Goal: Task Accomplishment & Management: Manage account settings

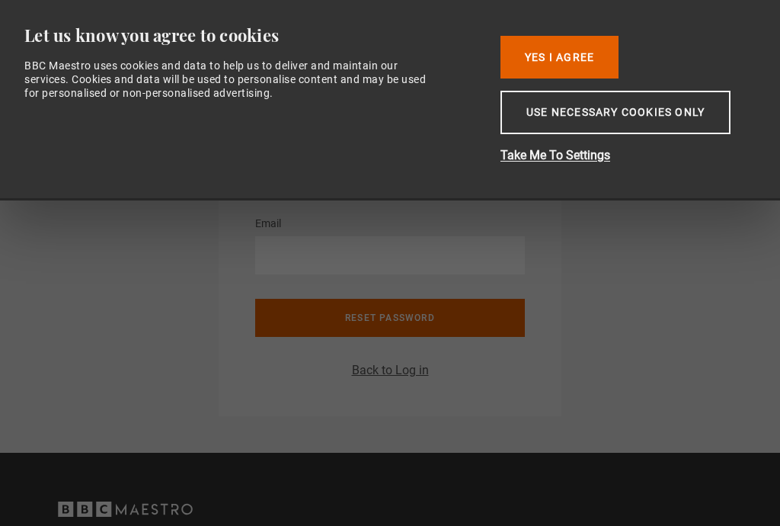
click at [624, 131] on button "Use necessary cookies only" at bounding box center [615, 112] width 230 height 43
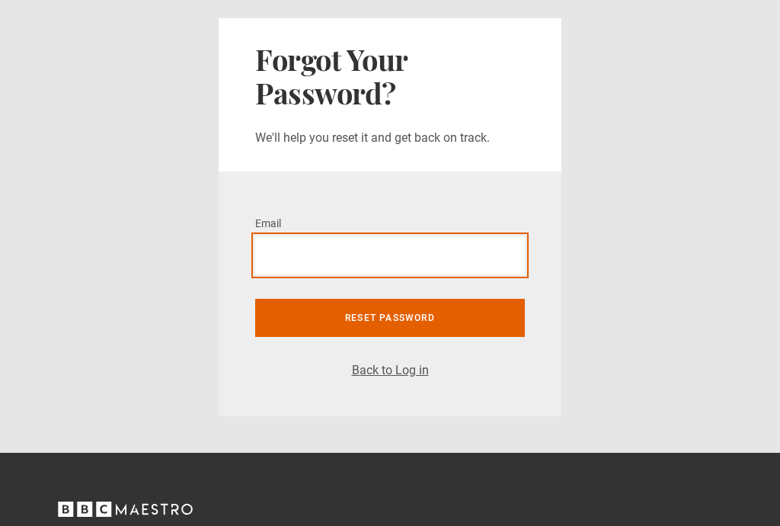
click at [284, 265] on input "Email *" at bounding box center [390, 255] width 270 height 38
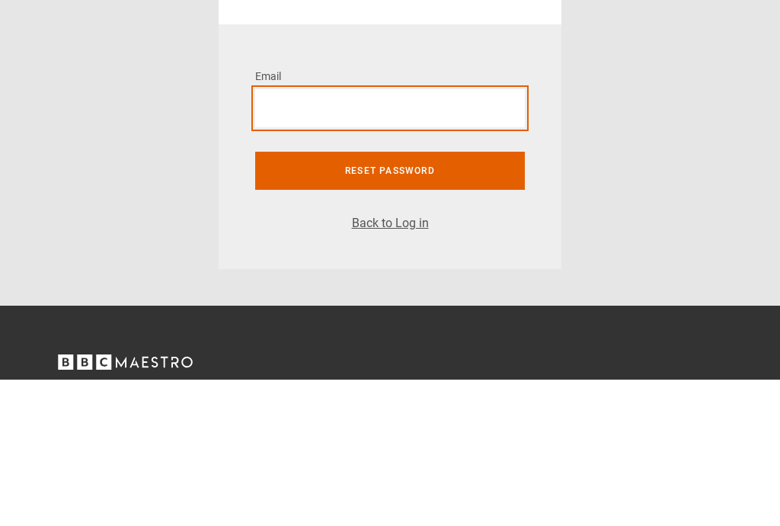
type input "**********"
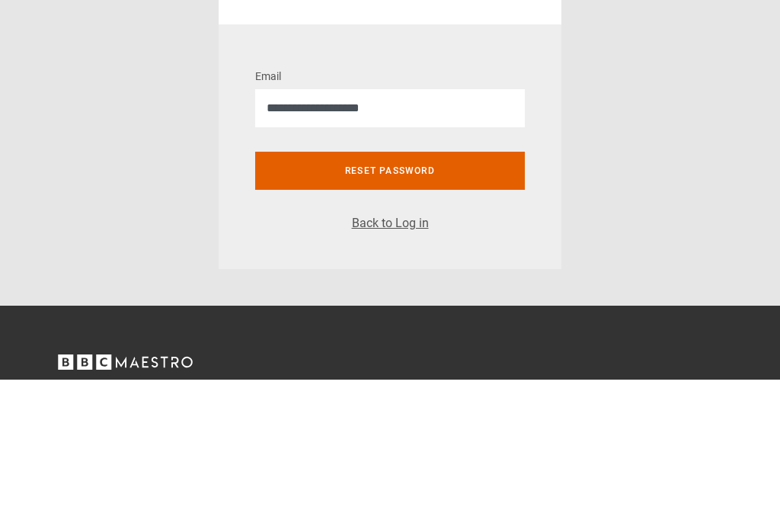
scroll to position [147, 0]
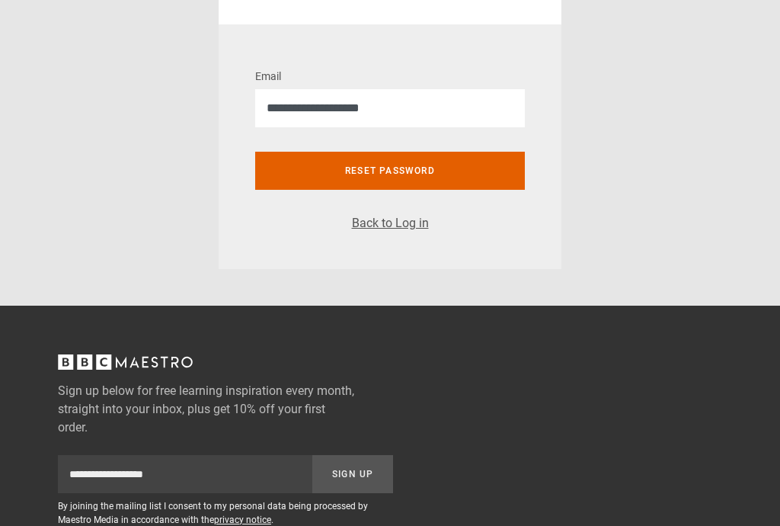
click at [396, 168] on button "Reset password" at bounding box center [390, 171] width 270 height 38
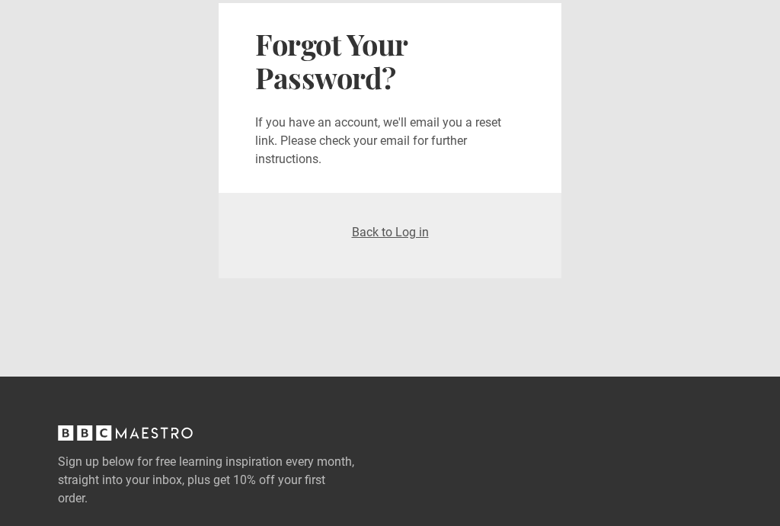
scroll to position [8, 0]
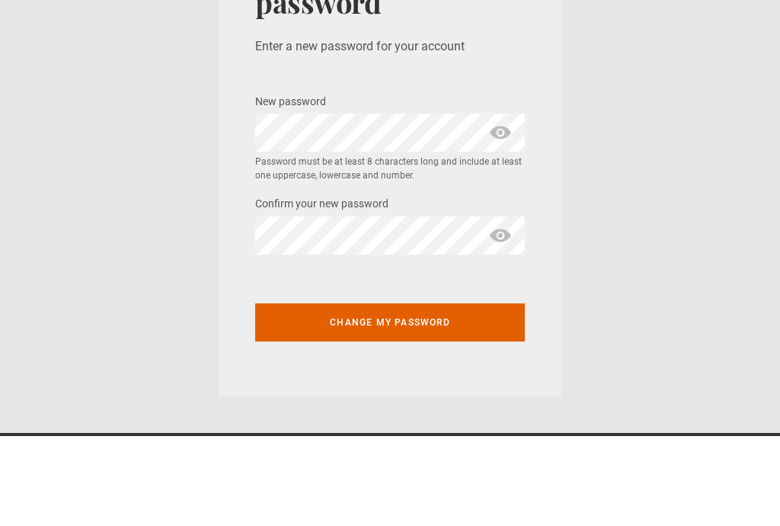
scroll to position [90, 0]
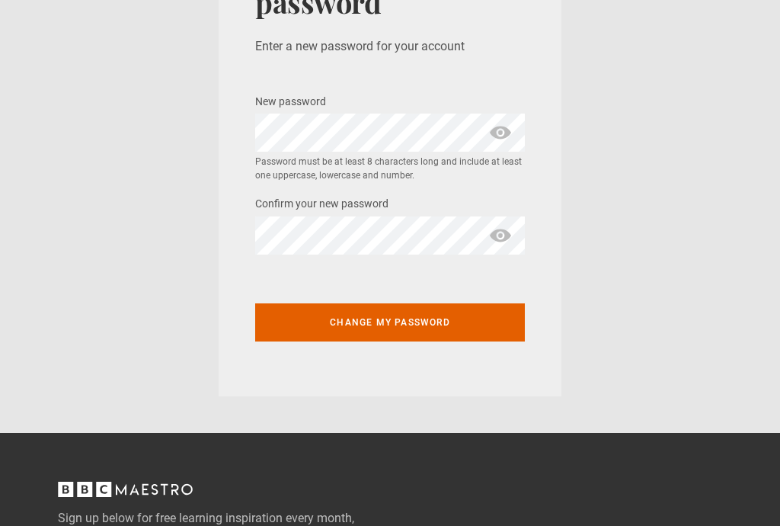
click at [421, 323] on button "Change my password" at bounding box center [390, 322] width 270 height 38
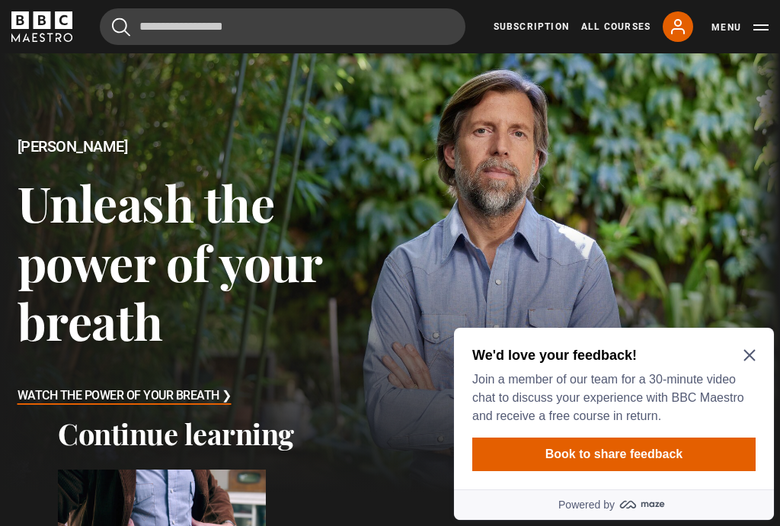
click at [749, 353] on icon "Close Maze Prompt" at bounding box center [748, 355] width 11 height 11
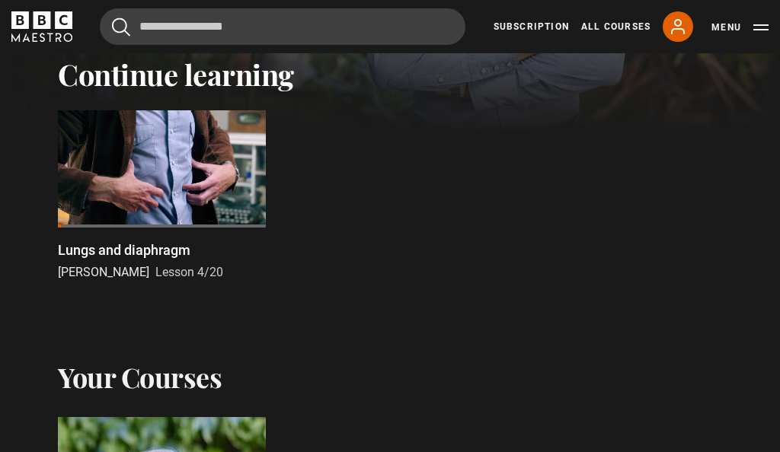
scroll to position [359, 0]
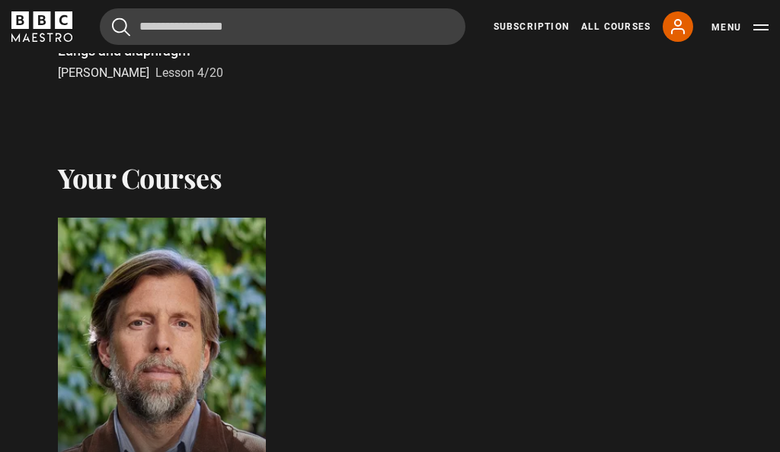
scroll to position [554, 0]
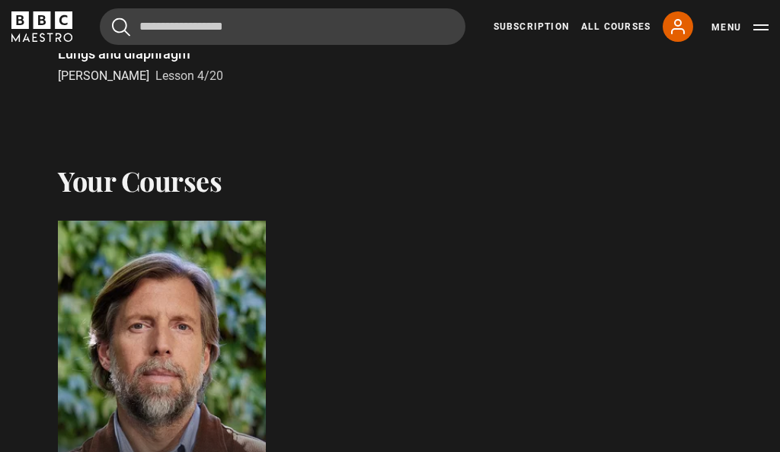
click at [200, 426] on div at bounding box center [162, 405] width 208 height 366
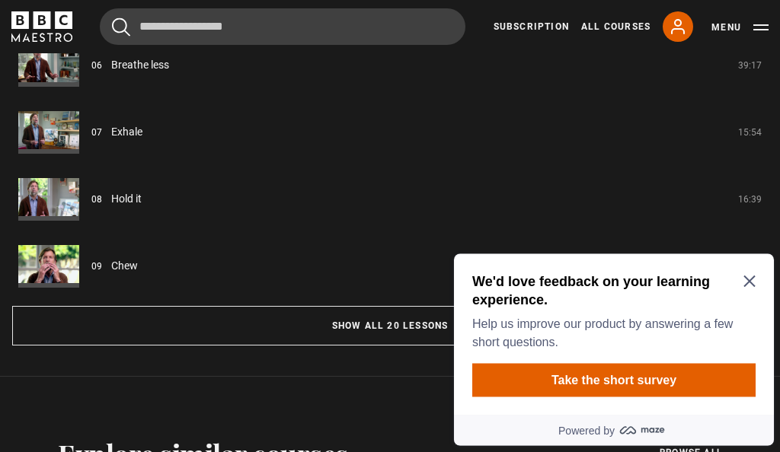
scroll to position [1427, 0]
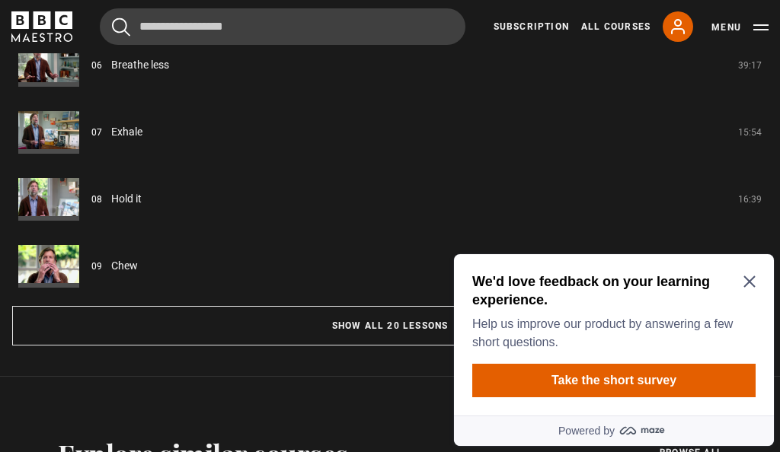
click at [394, 341] on button "Show all 20 lessons" at bounding box center [390, 326] width 756 height 40
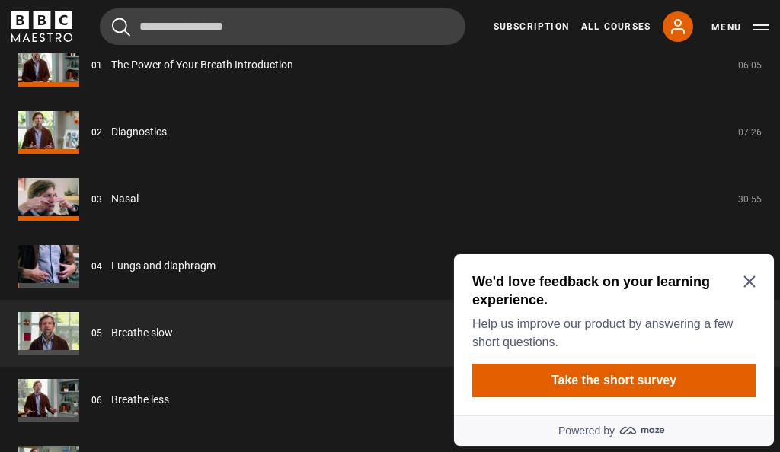
click at [752, 283] on icon "Close Maze Prompt" at bounding box center [749, 282] width 12 height 12
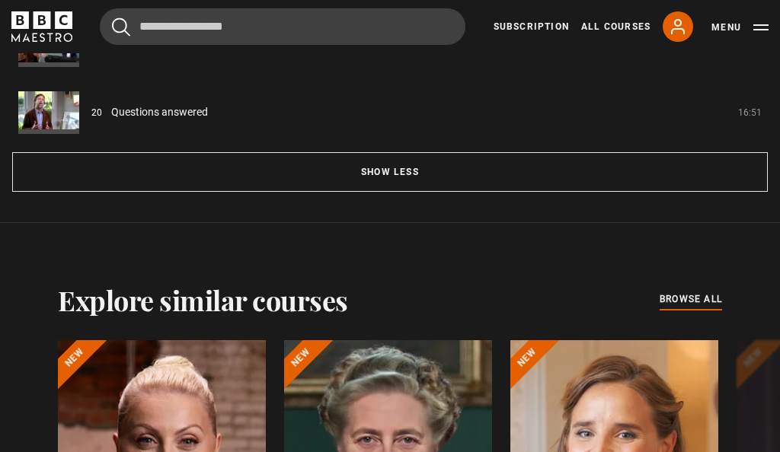
scroll to position [2654, 0]
